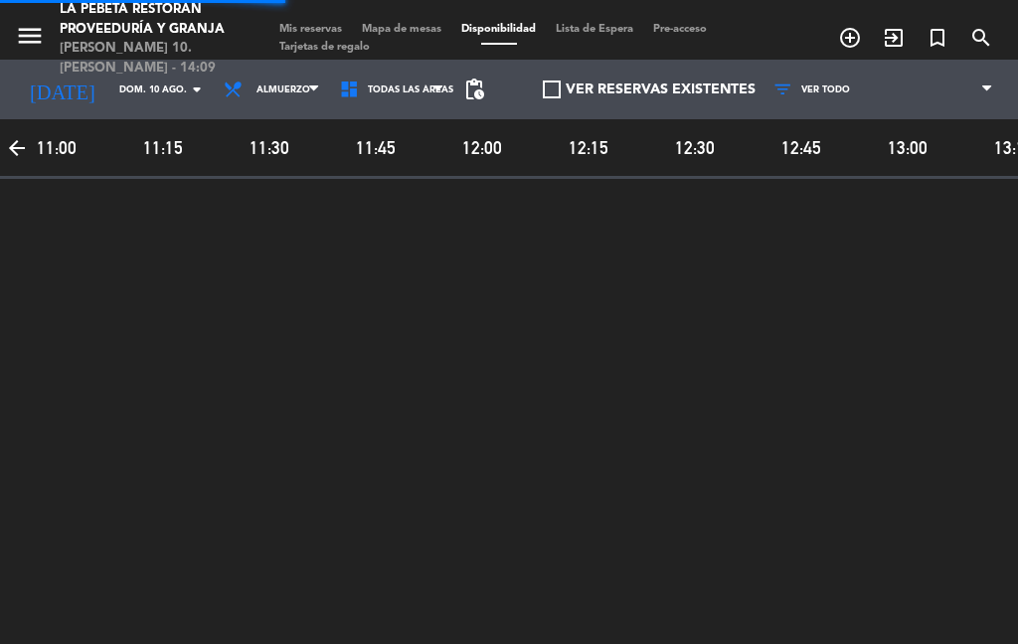
select select "es"
select select "lunch"
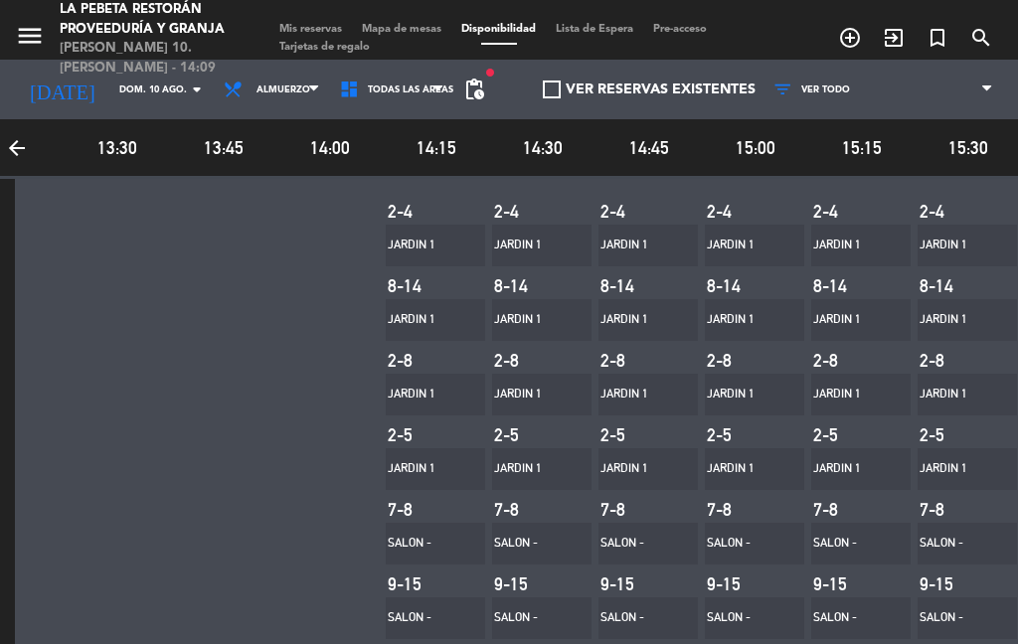
click at [317, 24] on span "Mis reservas" at bounding box center [310, 29] width 82 height 11
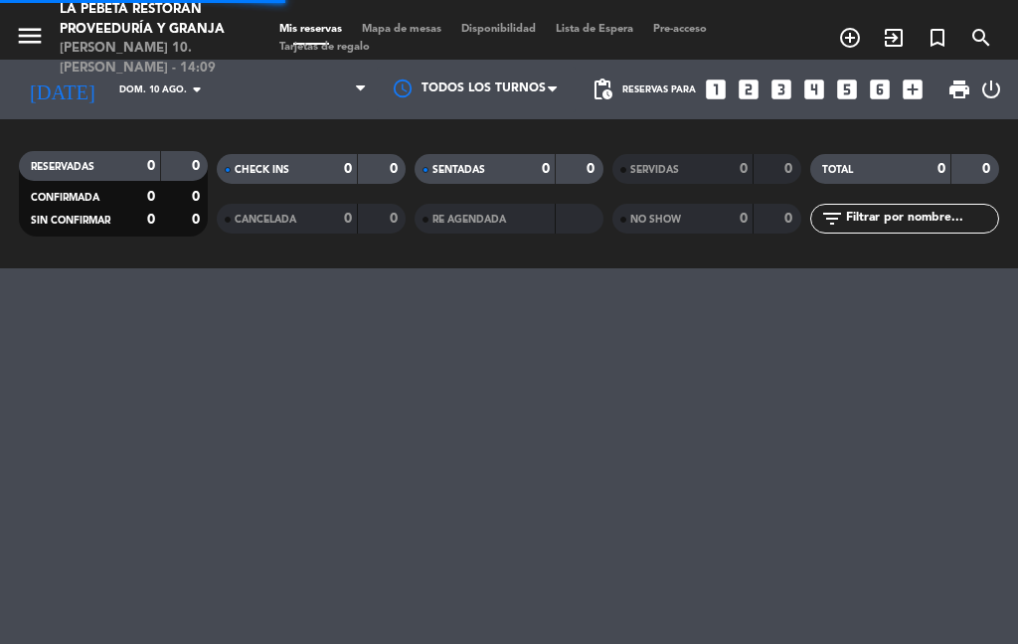
select select "lunch"
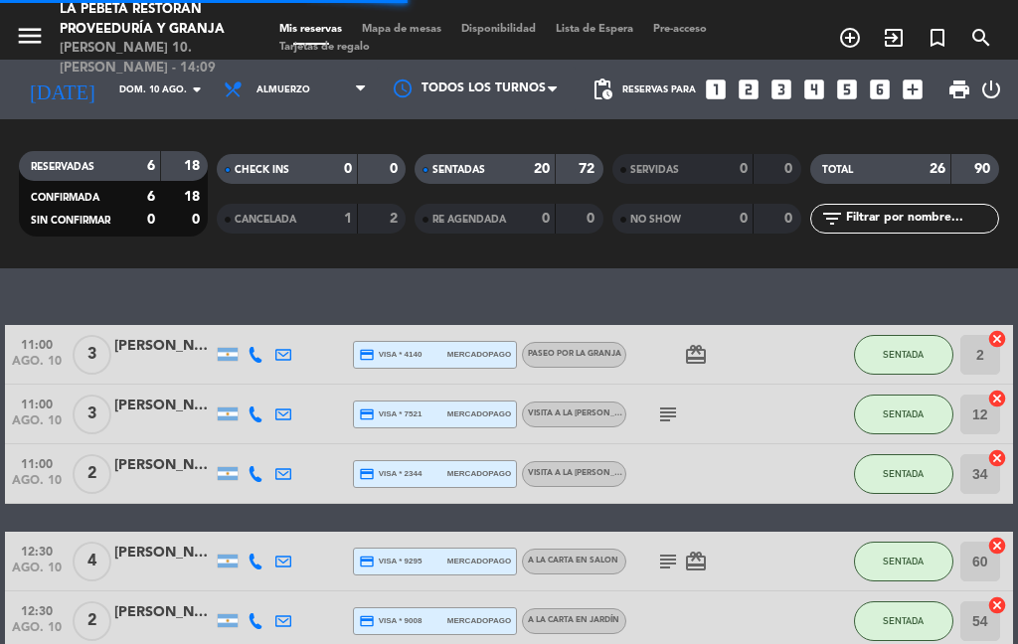
select select "lunch"
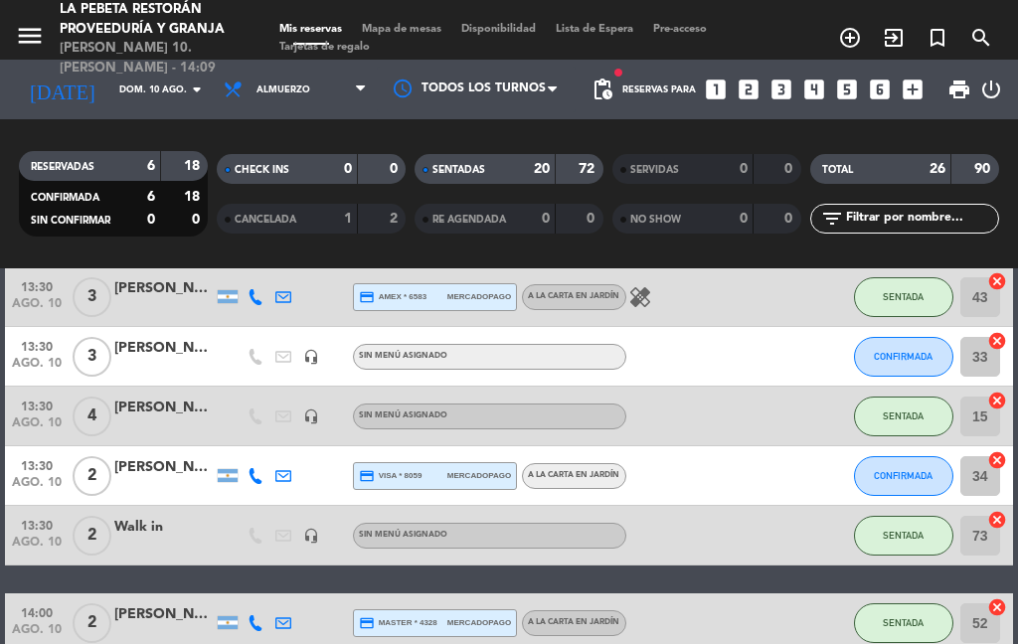
scroll to position [984, 0]
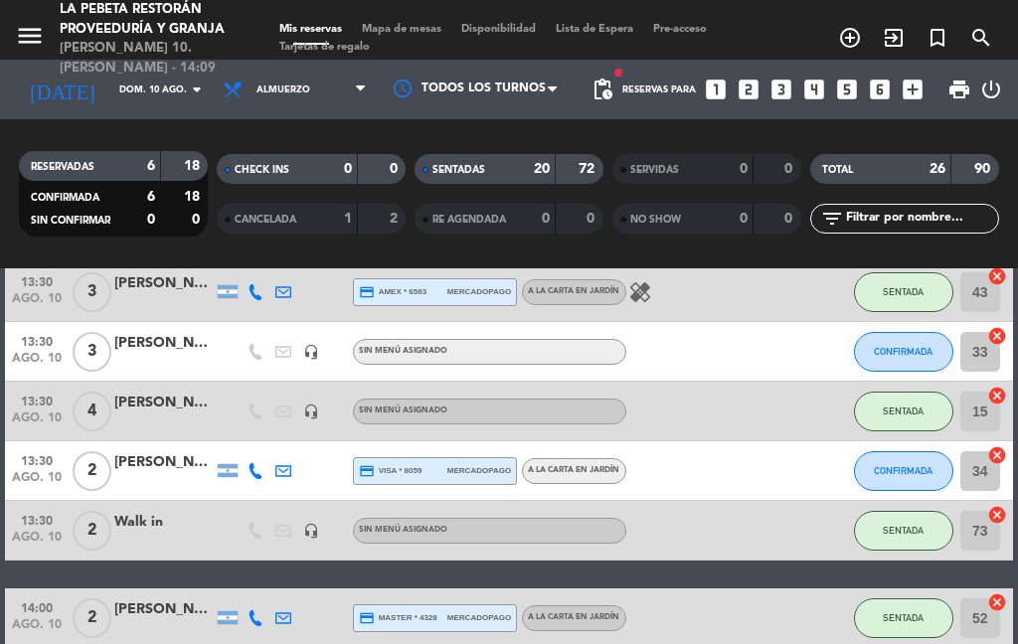
click at [178, 451] on div "[PERSON_NAME] [PERSON_NAME]" at bounding box center [163, 462] width 99 height 23
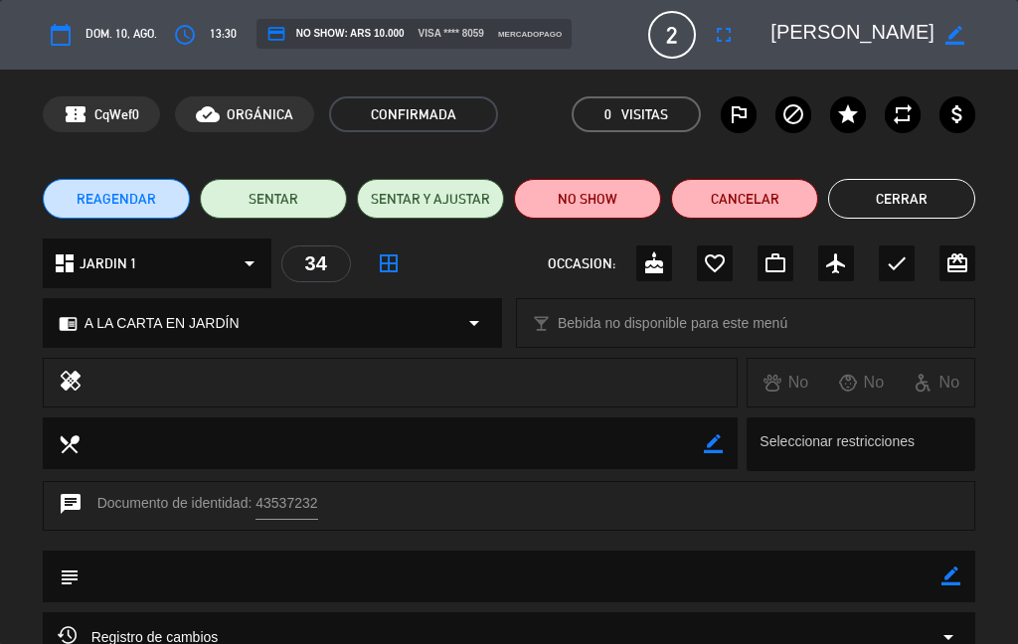
scroll to position [0, 0]
click at [930, 202] on button "Cerrar" at bounding box center [901, 199] width 147 height 40
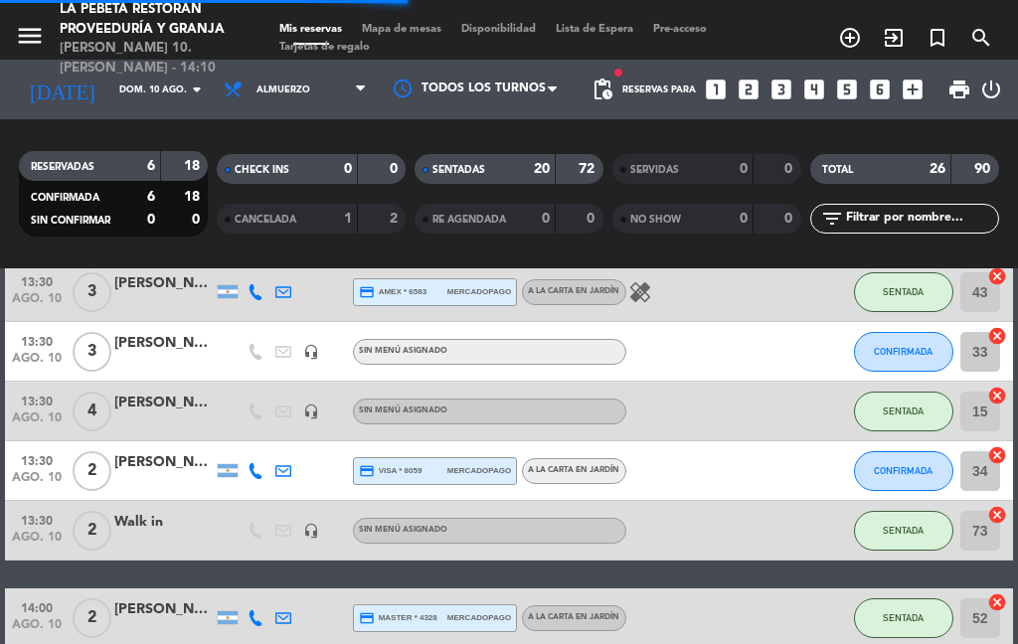
select select "lunch"
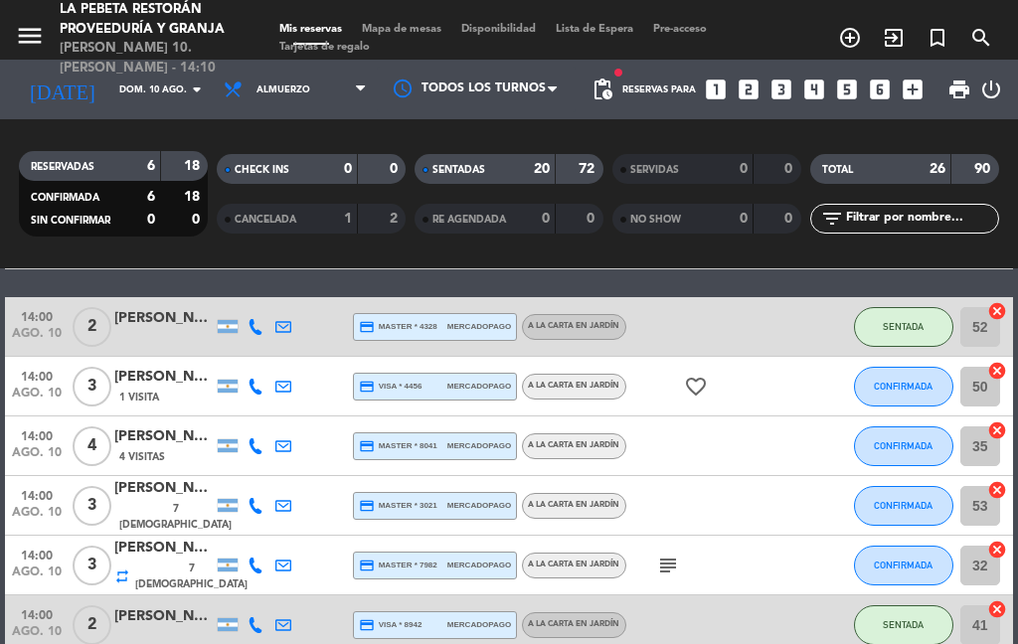
scroll to position [1276, 0]
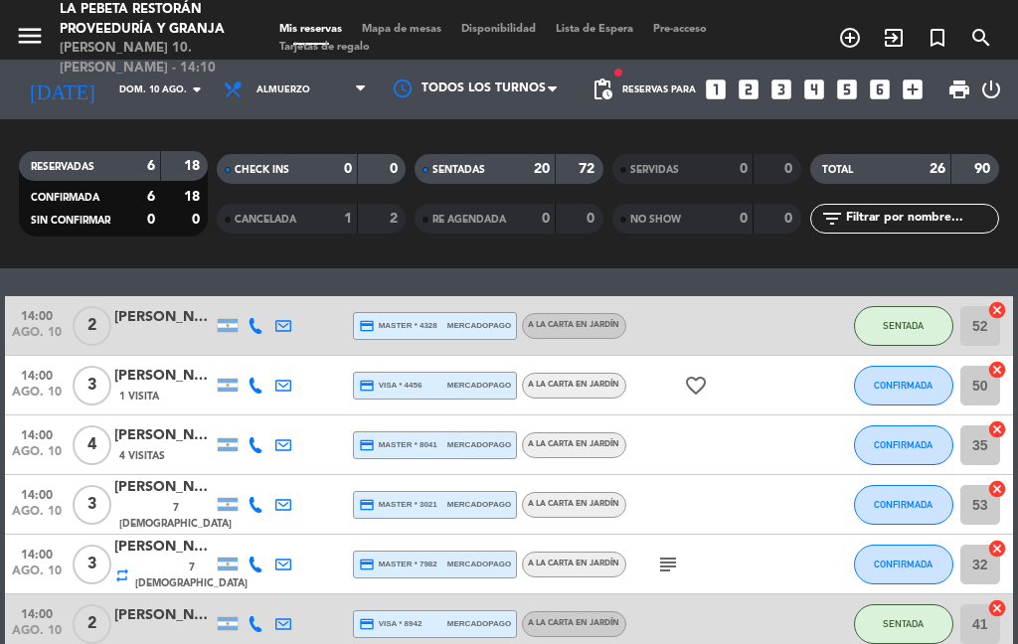
click at [901, 366] on button "CONFIRMADA" at bounding box center [903, 386] width 99 height 40
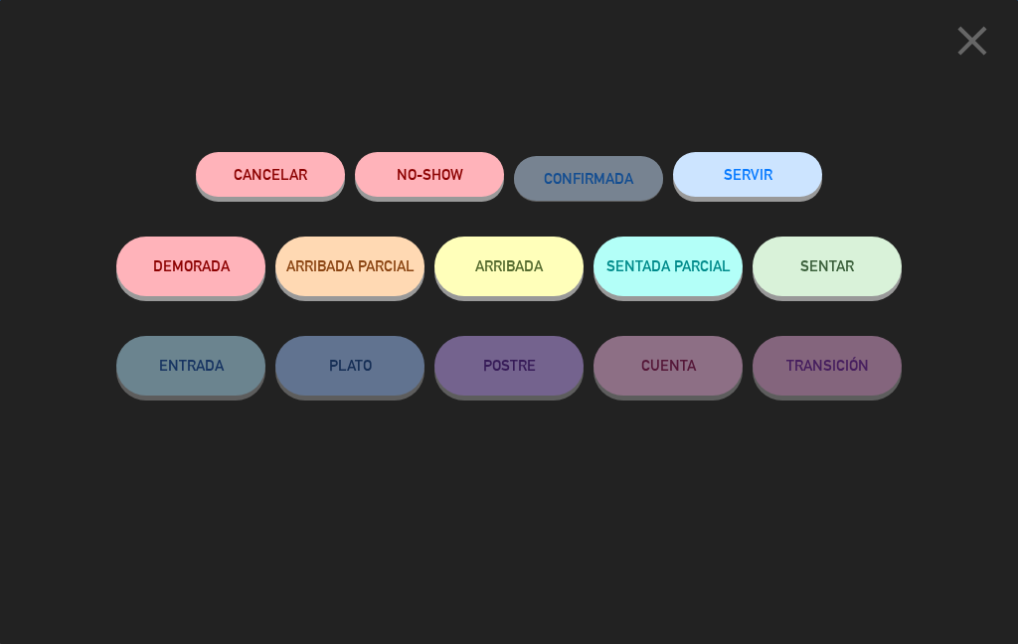
click at [845, 275] on button "SENTAR" at bounding box center [826, 267] width 149 height 60
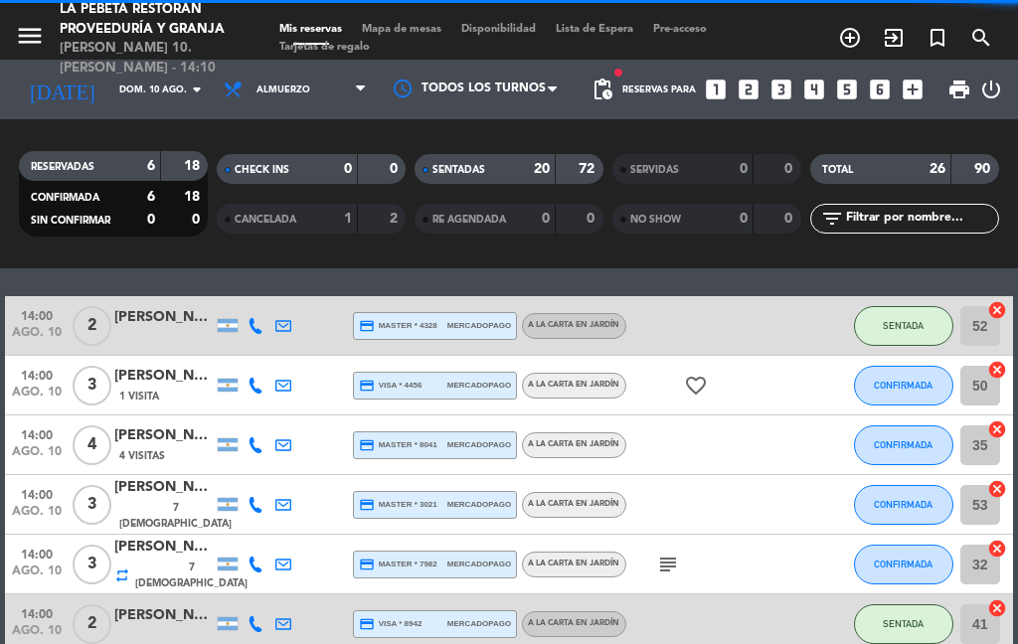
select select "lunch"
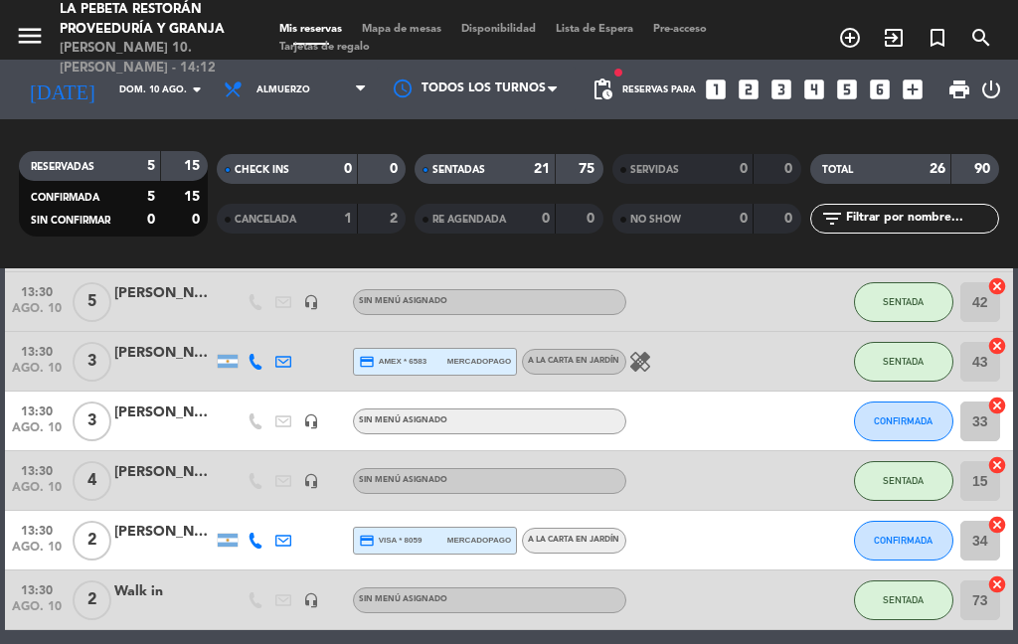
scroll to position [906, 0]
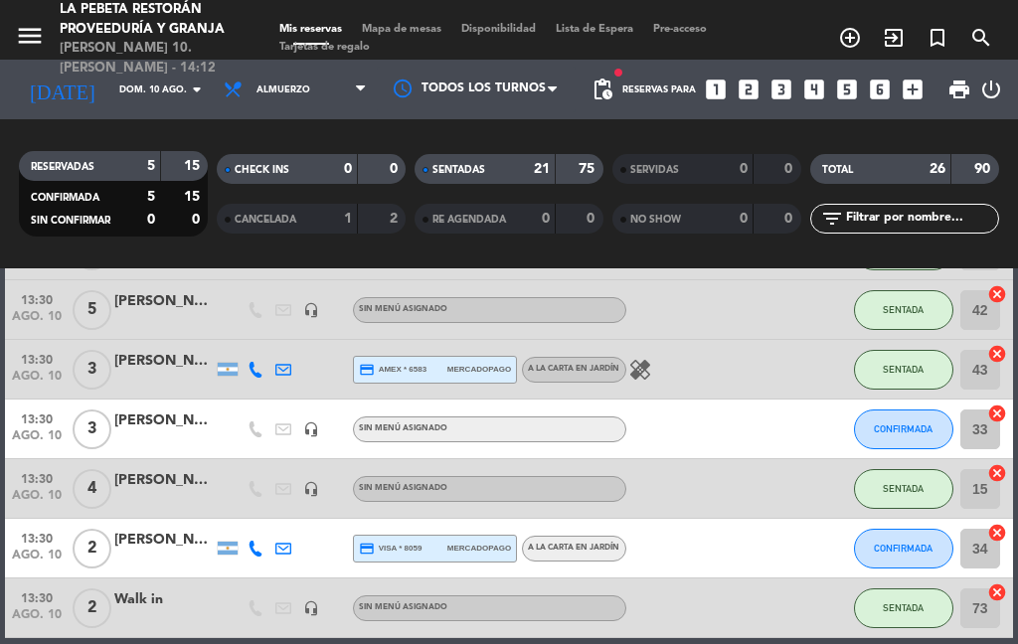
click at [909, 409] on button "CONFIRMADA" at bounding box center [903, 429] width 99 height 40
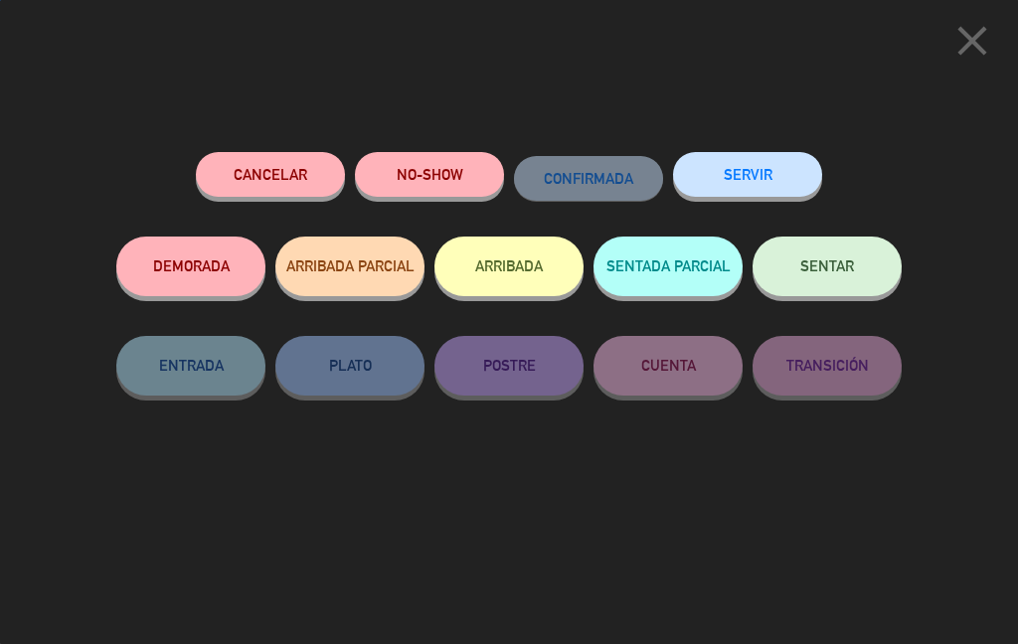
click at [870, 285] on button "SENTAR" at bounding box center [826, 267] width 149 height 60
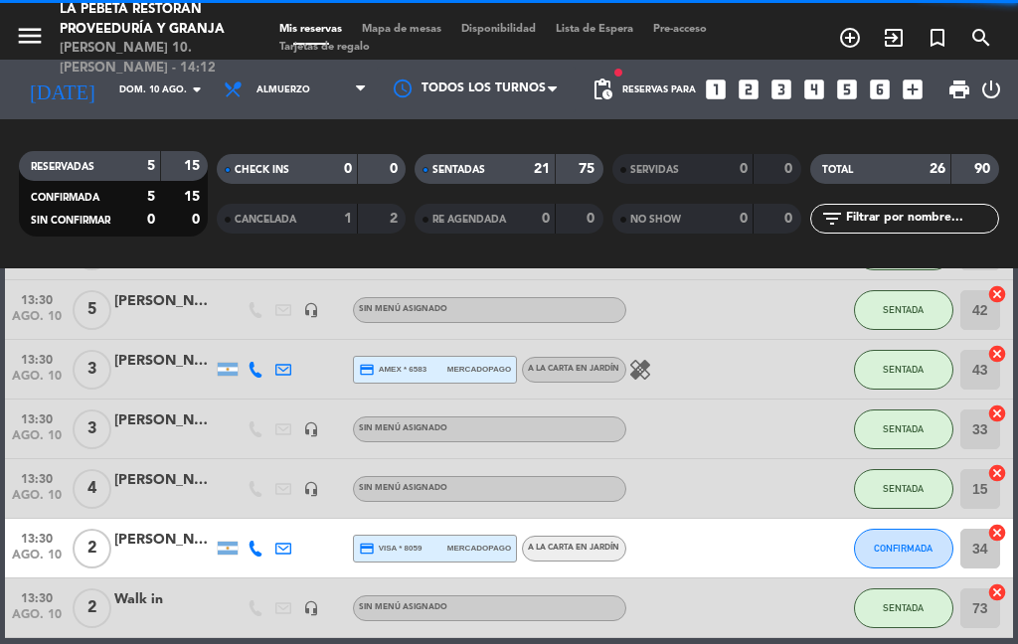
select select "lunch"
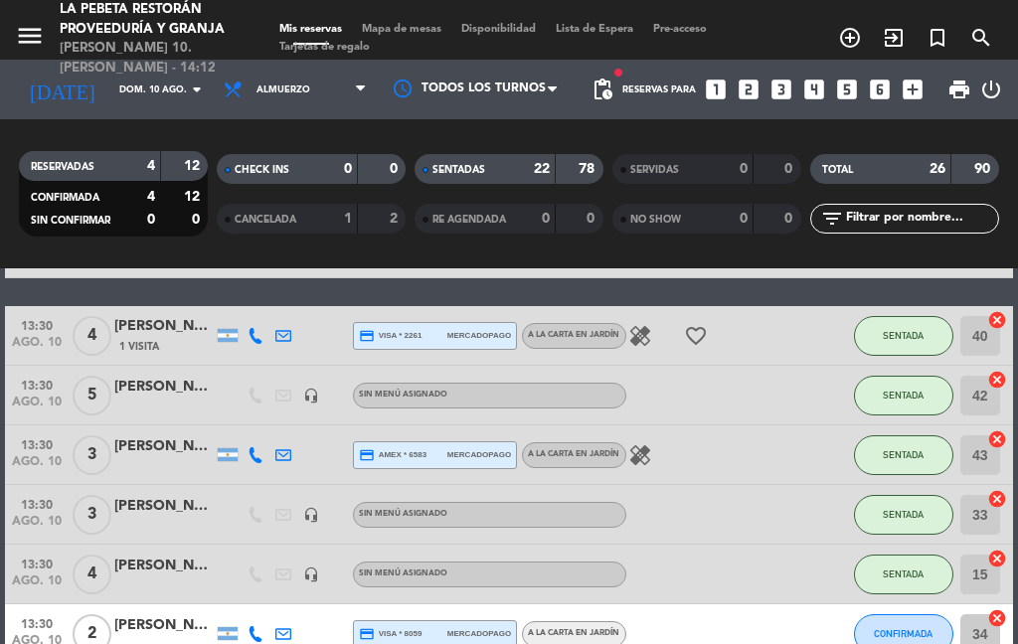
scroll to position [822, 0]
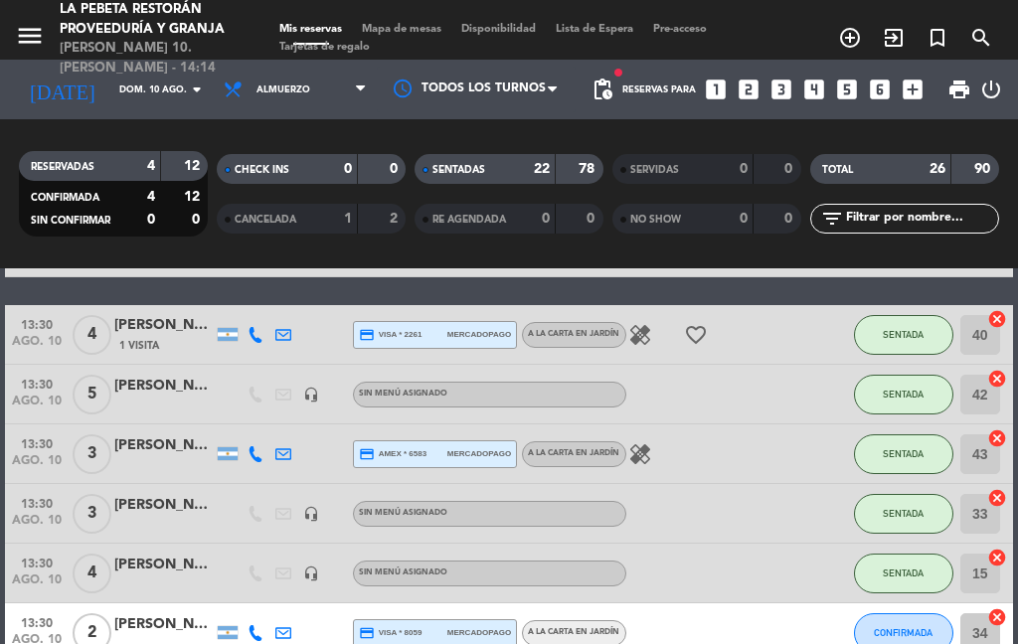
select select "lunch"
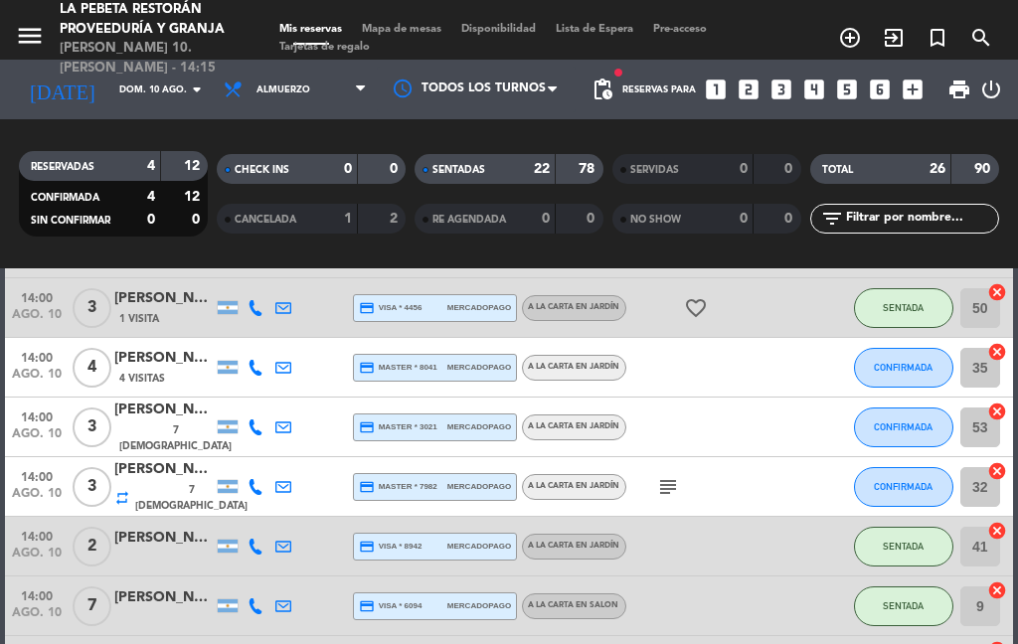
scroll to position [1347, 0]
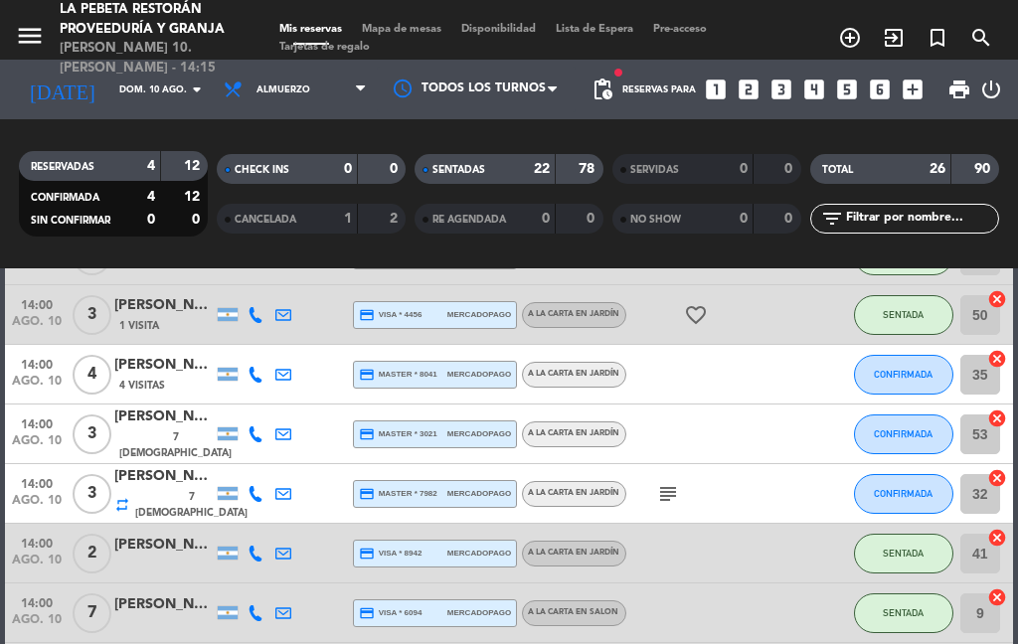
click at [899, 474] on button "CONFIRMADA" at bounding box center [903, 494] width 99 height 40
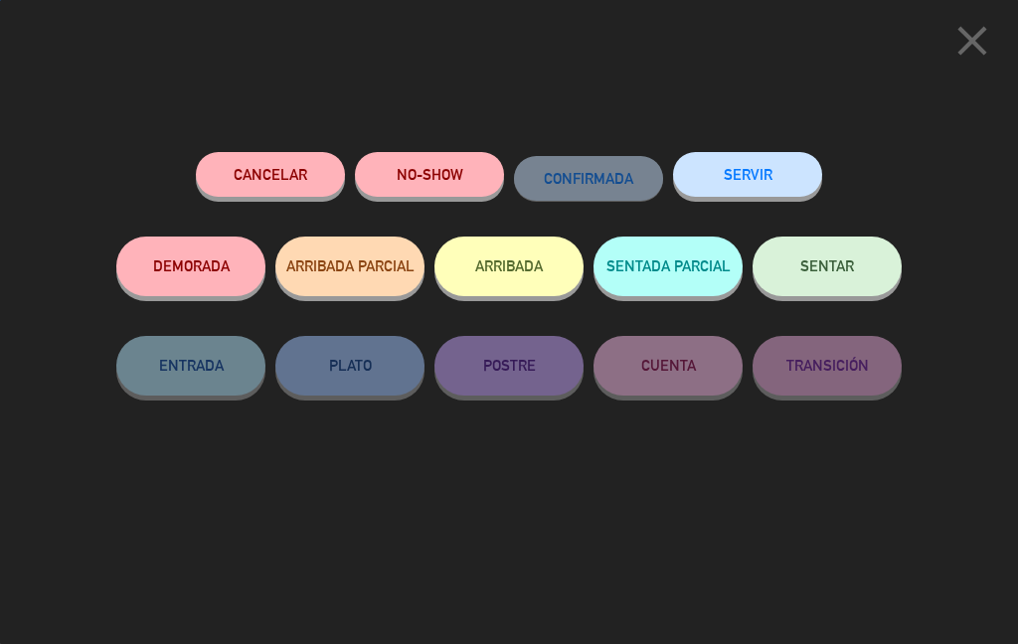
click at [873, 260] on button "SENTAR" at bounding box center [826, 267] width 149 height 60
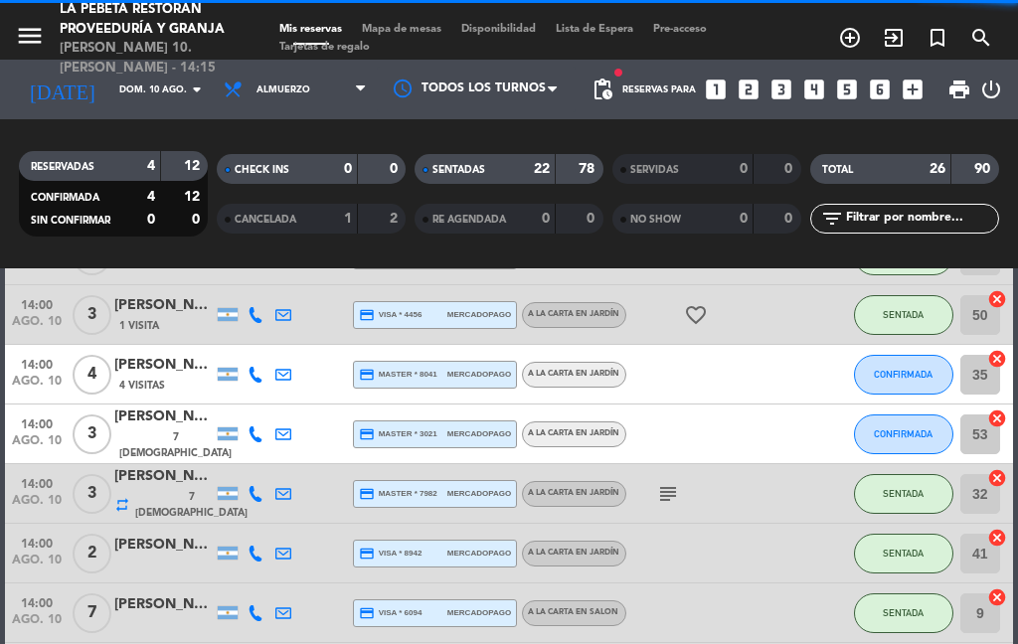
select select "lunch"
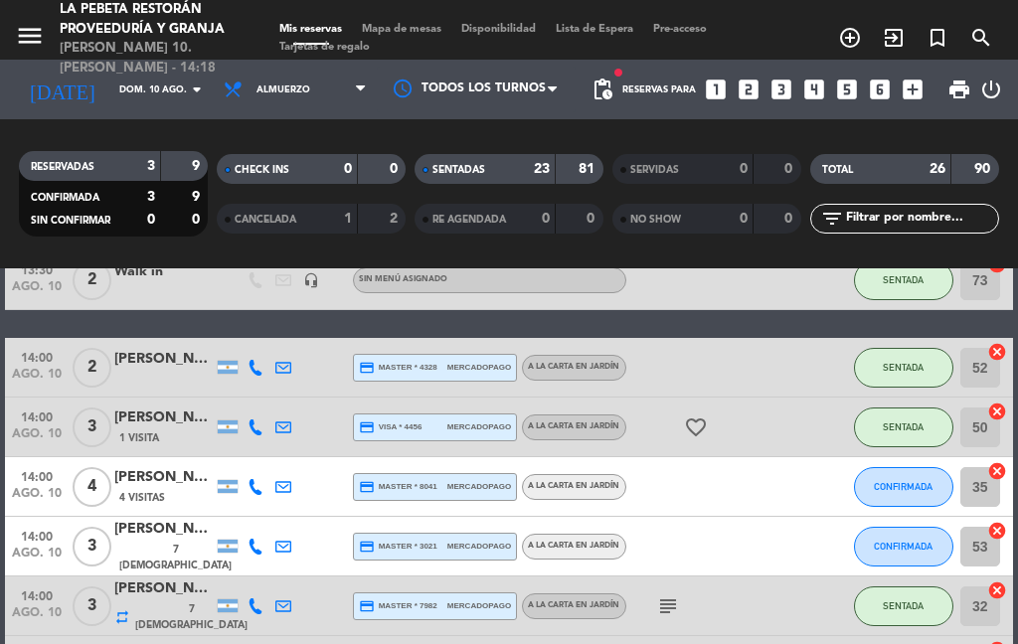
scroll to position [861, 0]
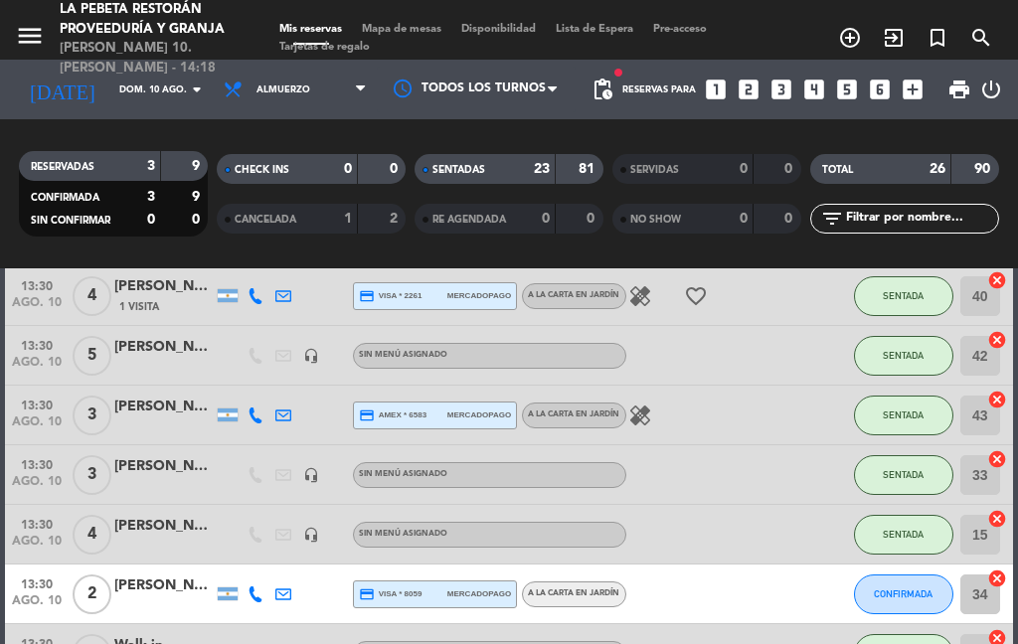
click at [179, 574] on div "[PERSON_NAME] [PERSON_NAME]" at bounding box center [163, 585] width 99 height 23
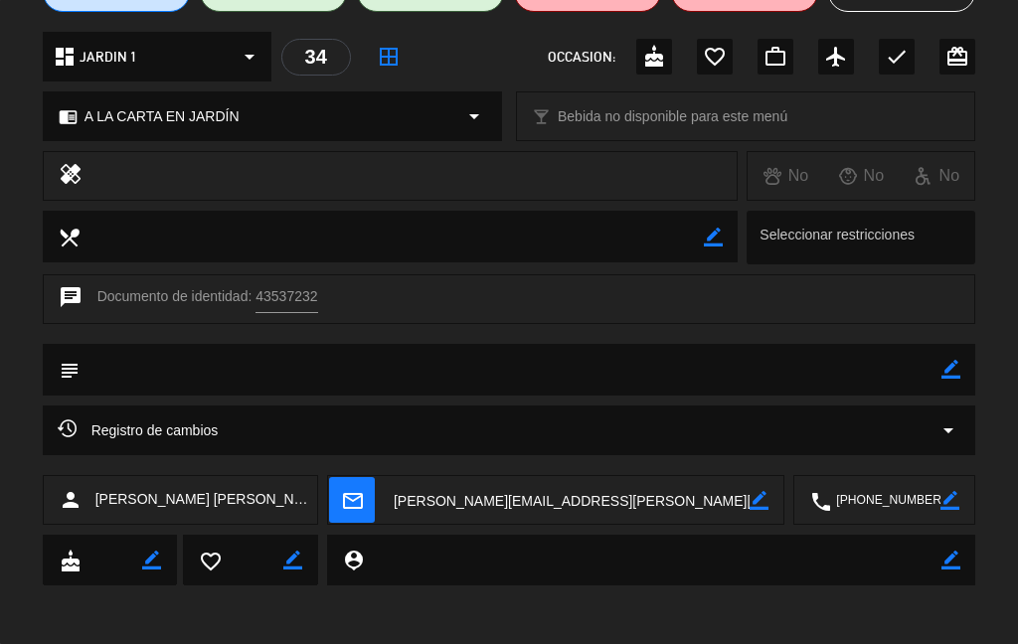
scroll to position [207, 0]
select select "lunch"
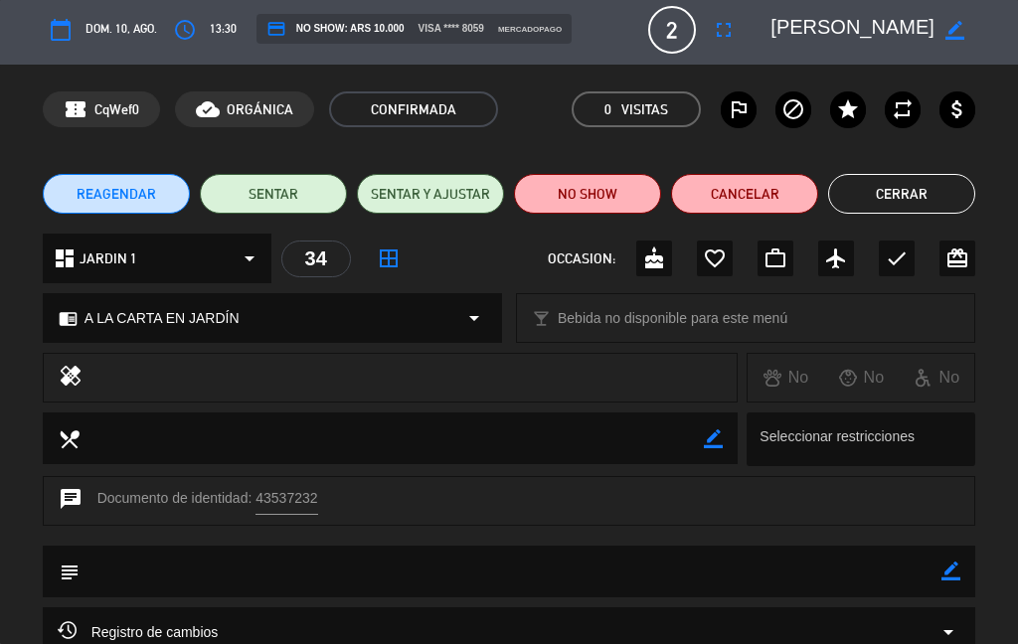
scroll to position [9, 0]
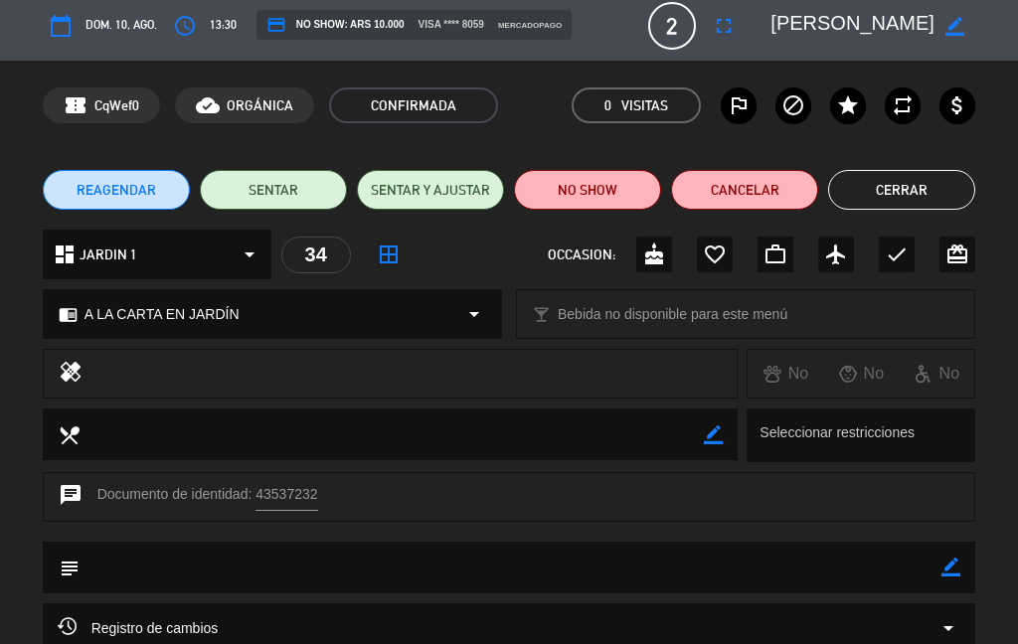
click at [898, 196] on button "Cerrar" at bounding box center [901, 190] width 147 height 40
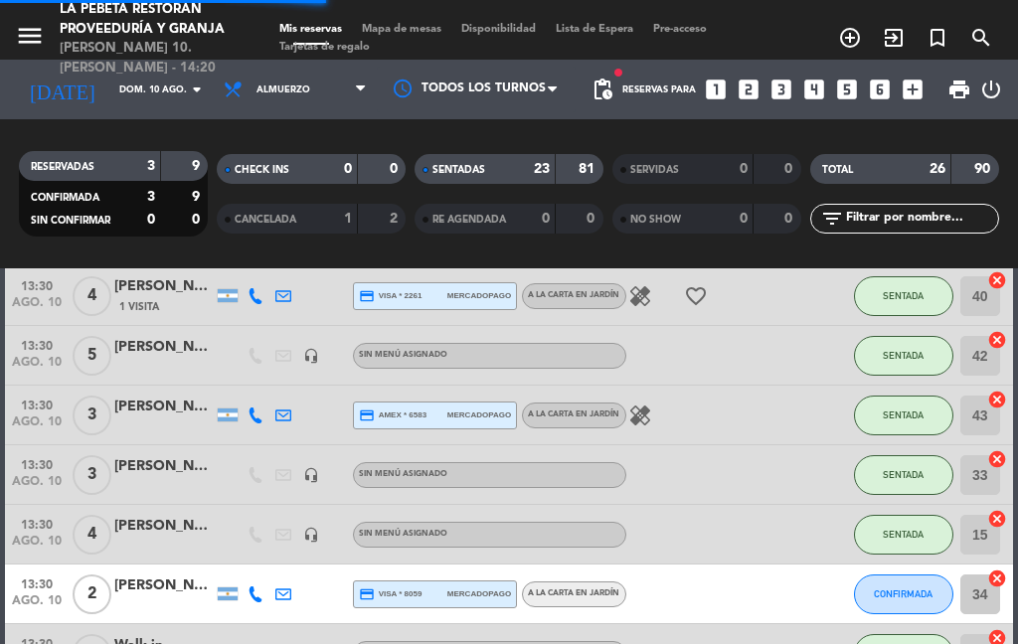
select select "lunch"
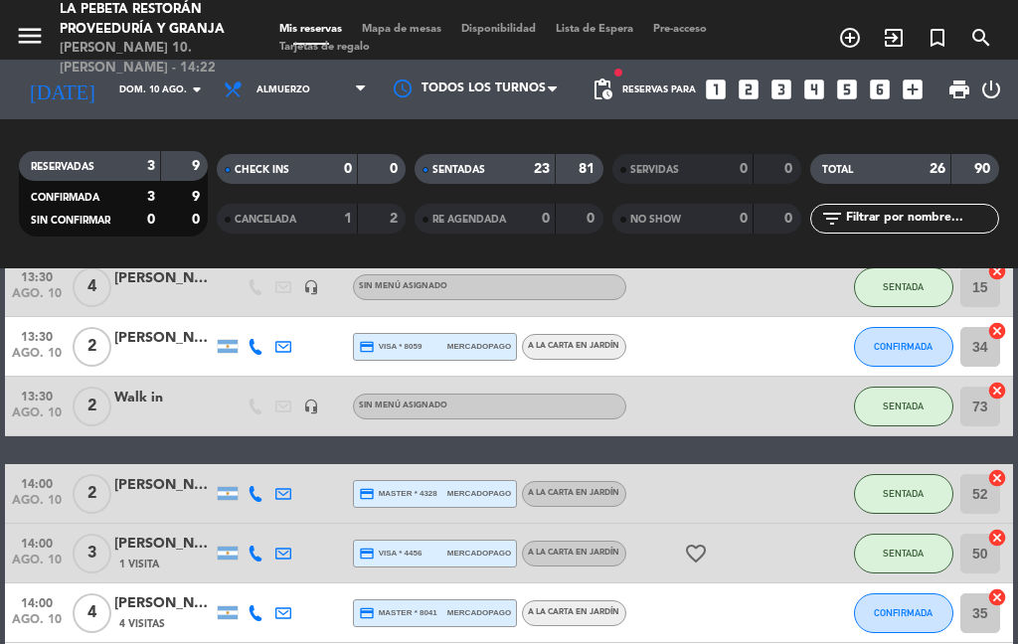
scroll to position [1057, 0]
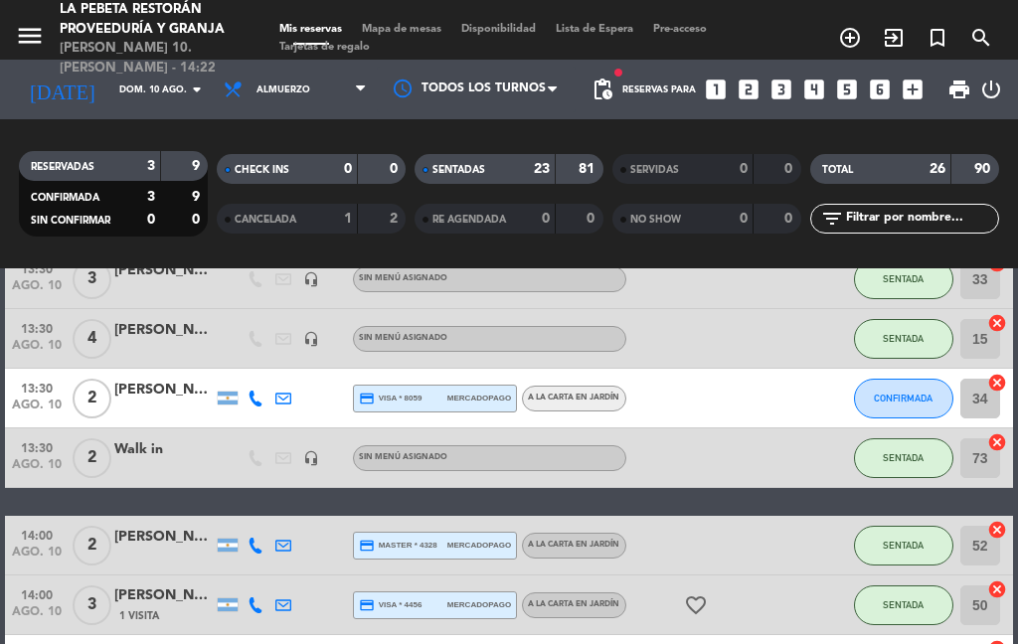
click at [914, 379] on button "CONFIRMADA" at bounding box center [903, 399] width 99 height 40
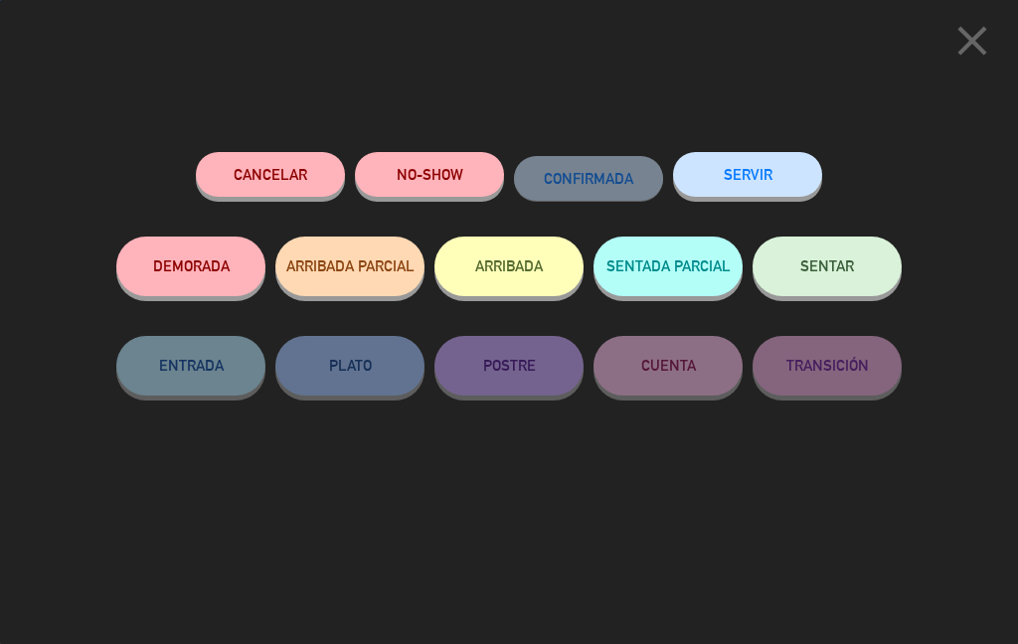
click at [833, 245] on button "SENTAR" at bounding box center [826, 267] width 149 height 60
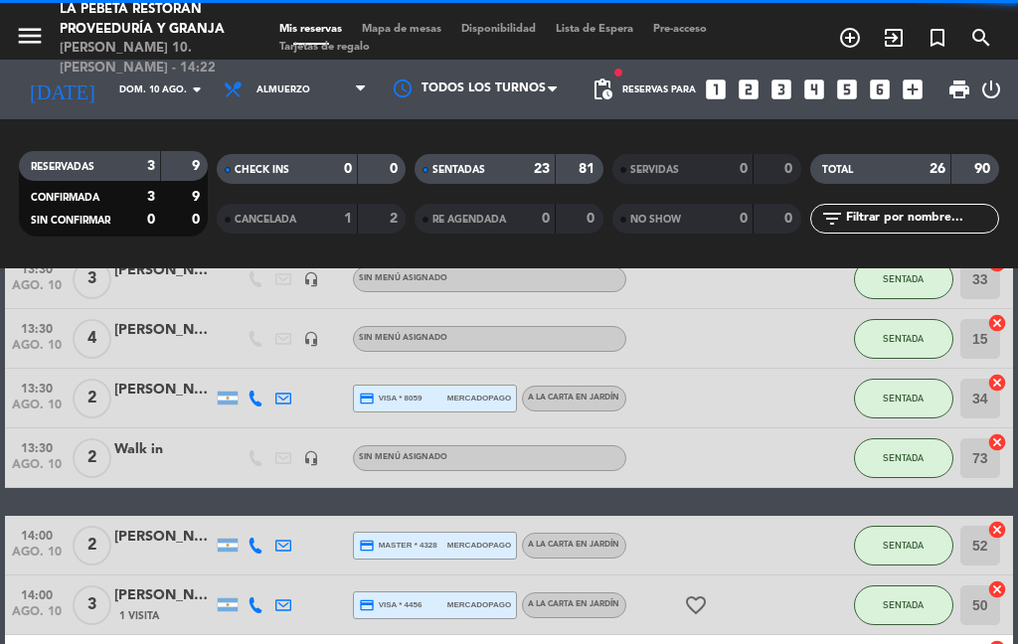
select select "lunch"
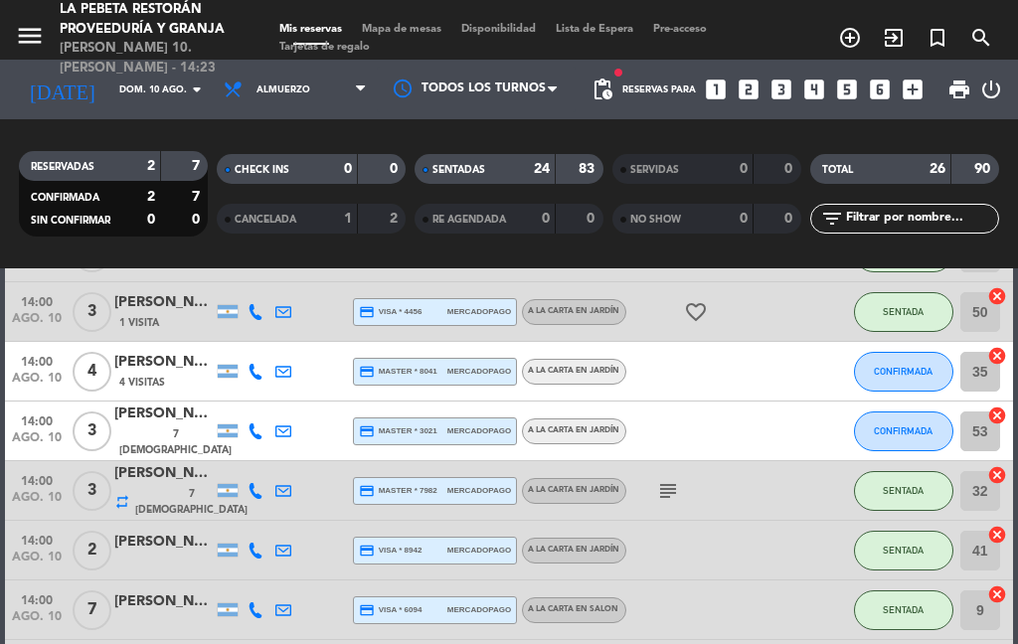
scroll to position [1351, 0]
